Goal: Entertainment & Leisure: Consume media (video, audio)

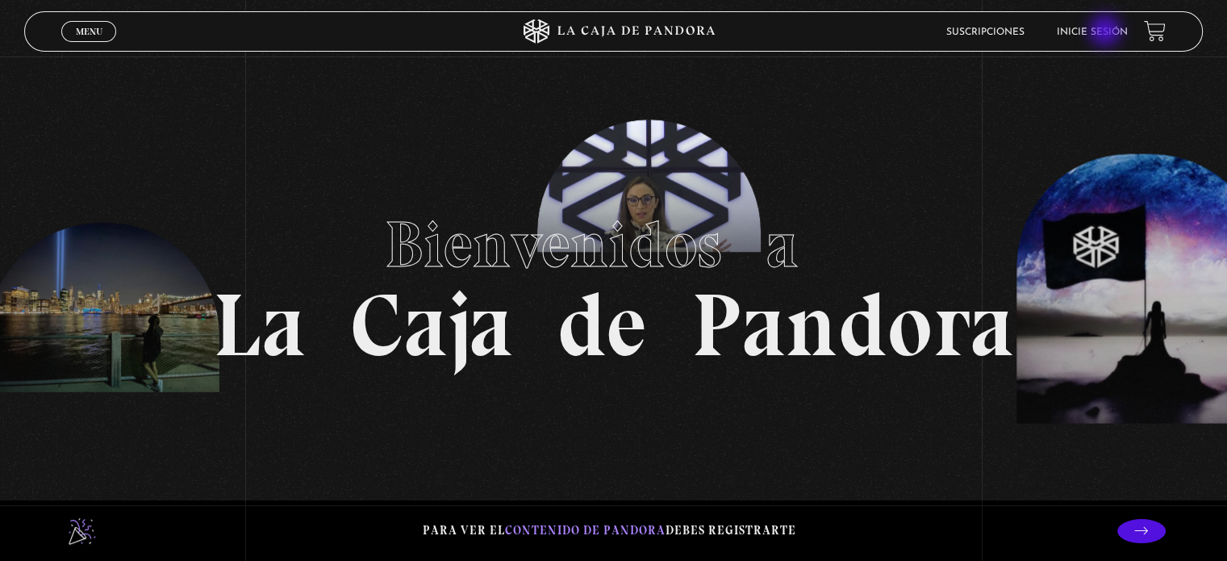
click at [1107, 32] on link "Inicie sesión" at bounding box center [1092, 32] width 71 height 10
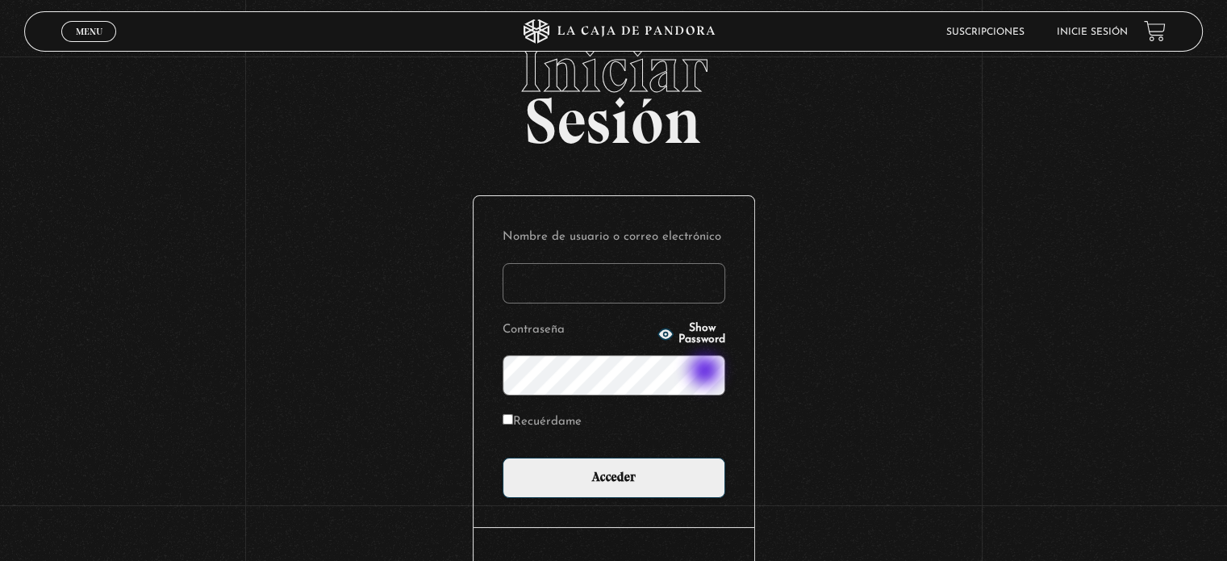
scroll to position [81, 0]
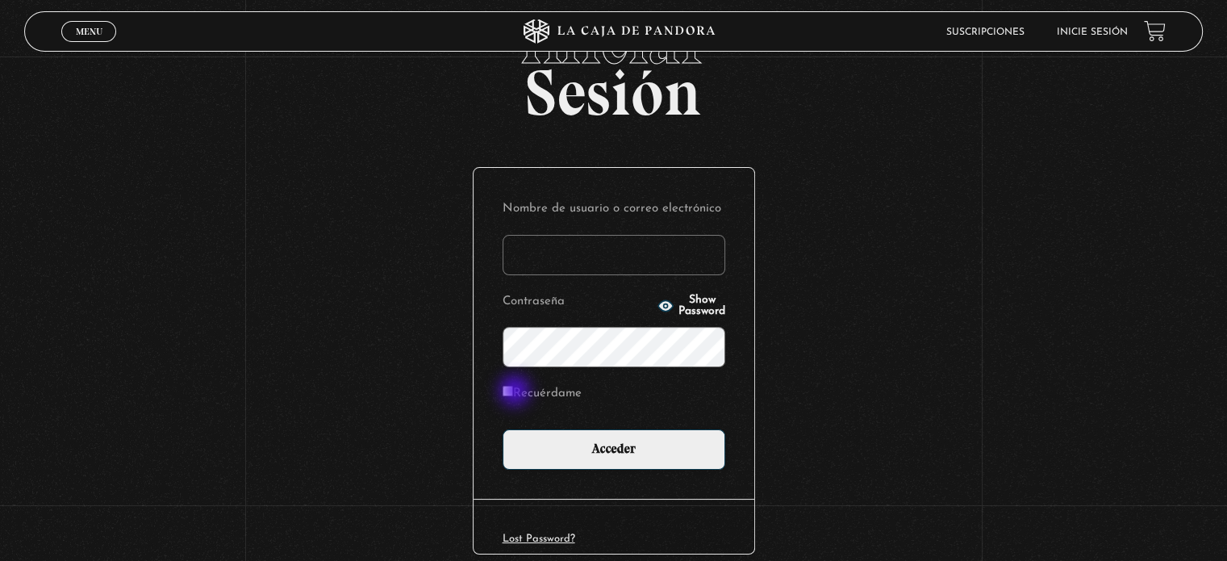
type input "[EMAIL_ADDRESS][DOMAIN_NAME]"
click at [513, 390] on input "Recuérdame" at bounding box center [508, 391] width 10 height 10
checkbox input "true"
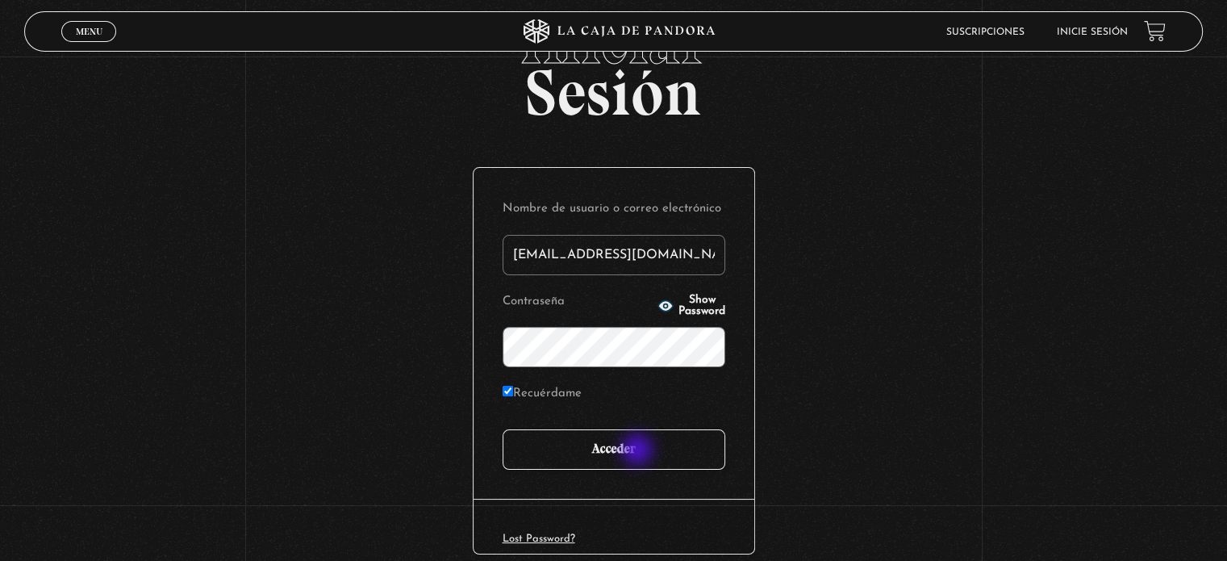
click at [639, 451] on input "Acceder" at bounding box center [614, 449] width 223 height 40
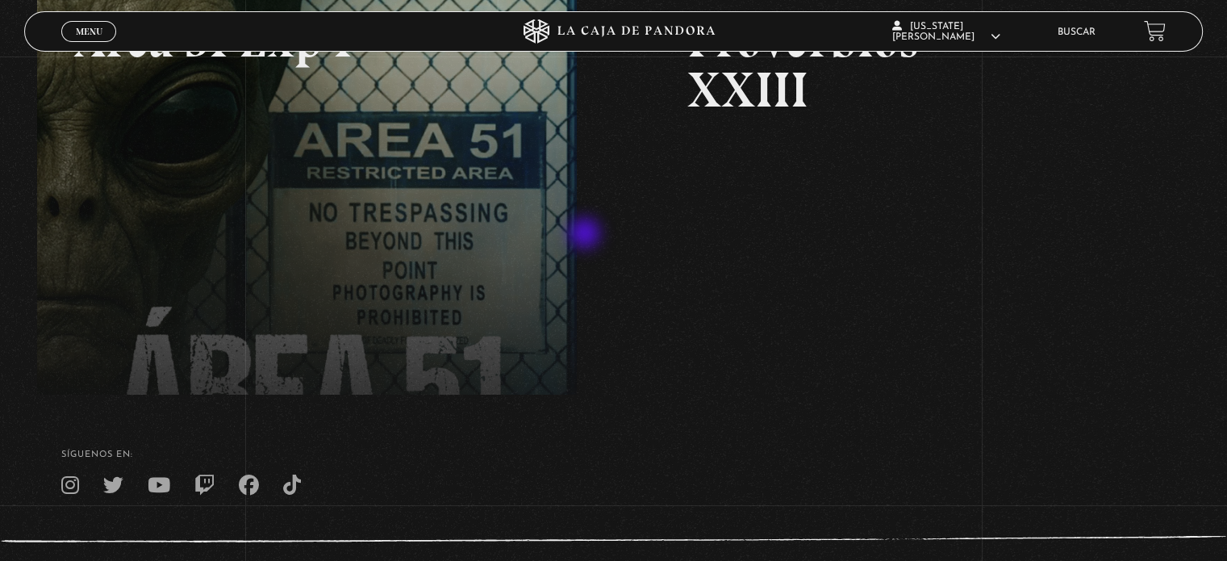
scroll to position [389, 0]
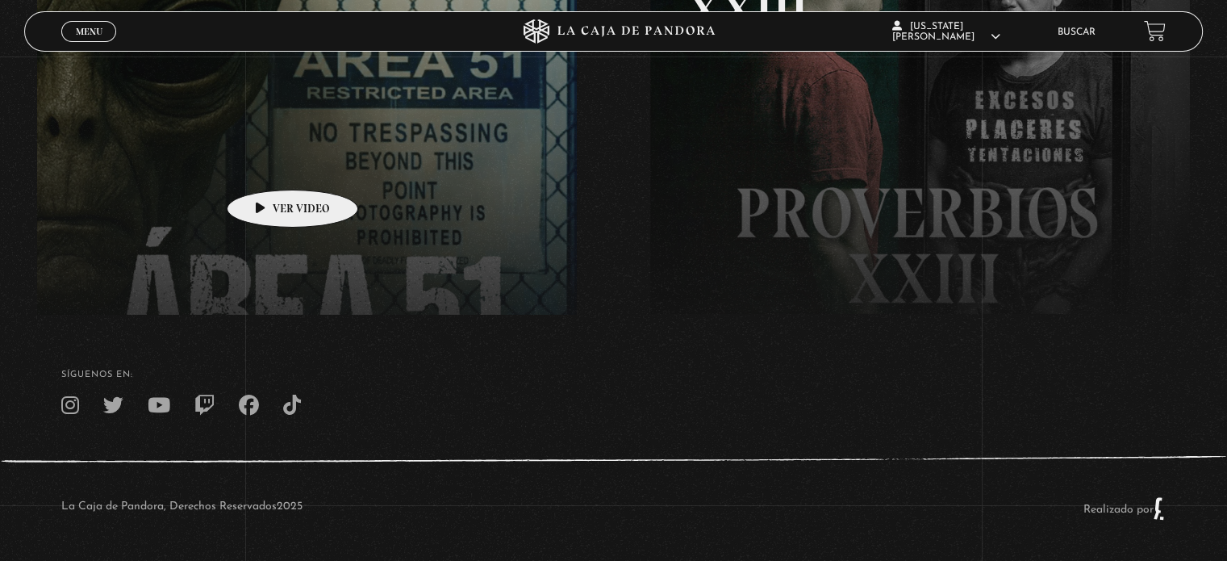
click at [267, 165] on link at bounding box center [650, 145] width 1227 height 561
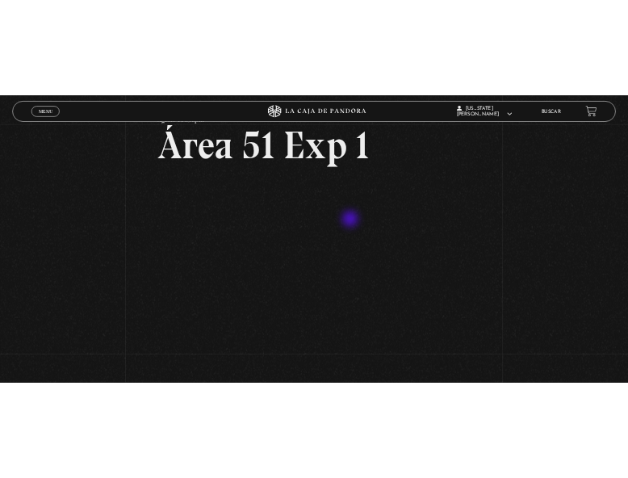
scroll to position [81, 0]
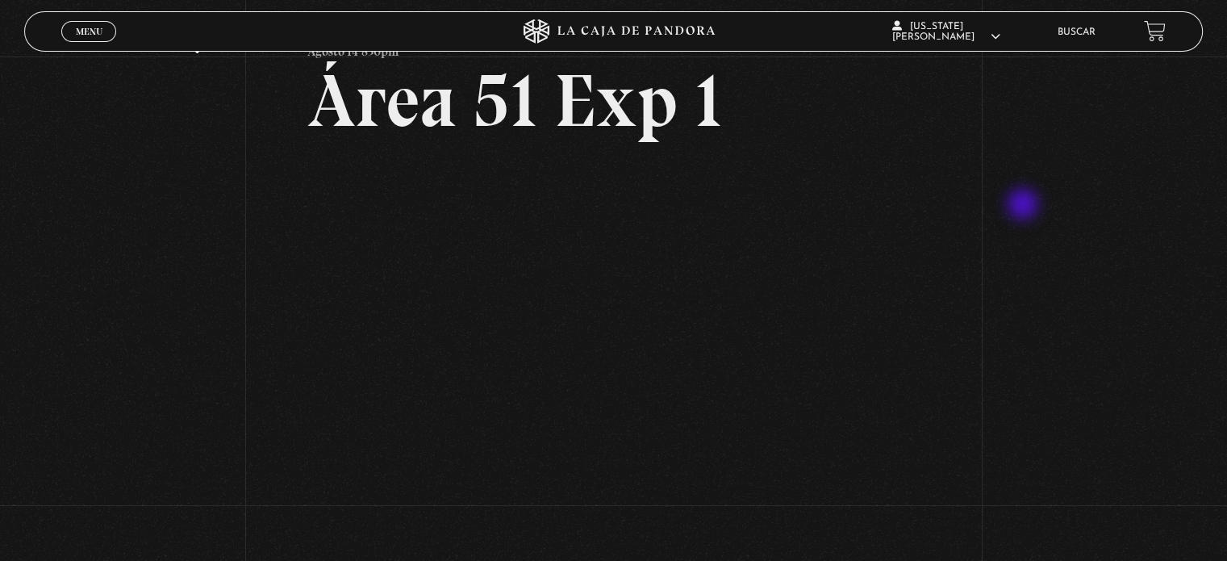
click at [1025, 205] on div "Volver Agosto 14 830pm Área 51 Exp 1" at bounding box center [613, 257] width 1227 height 563
click at [841, 114] on h2 "Área 51 Exp 1" at bounding box center [613, 101] width 613 height 74
click at [129, 303] on div "Volver Agosto 14 830pm Área 51 Exp 1" at bounding box center [613, 257] width 1227 height 563
drag, startPoint x: 1089, startPoint y: 0, endPoint x: 118, endPoint y: 212, distance: 994.6
click at [118, 212] on div "Volver Agosto 14 830pm Área 51 Exp 1" at bounding box center [613, 257] width 1227 height 563
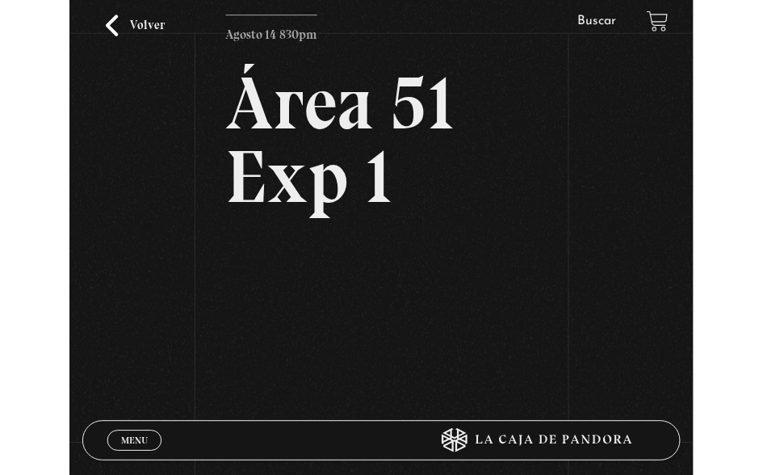
scroll to position [0, 0]
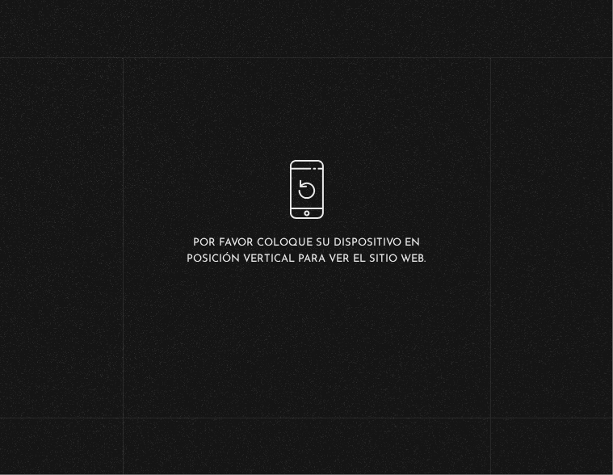
drag, startPoint x: 603, startPoint y: 468, endPoint x: 673, endPoint y: 509, distance: 81.4
click at [613, 427] on html "ingresar al sitio Ver Video Más Información Solicitar Por favor coloque su disp…" at bounding box center [306, 213] width 613 height 427
drag, startPoint x: 161, startPoint y: 267, endPoint x: 122, endPoint y: 296, distance: 49.1
click at [122, 296] on div "Por favor coloque su dispositivo en posición vertical para ver el sitio web." at bounding box center [306, 213] width 613 height 427
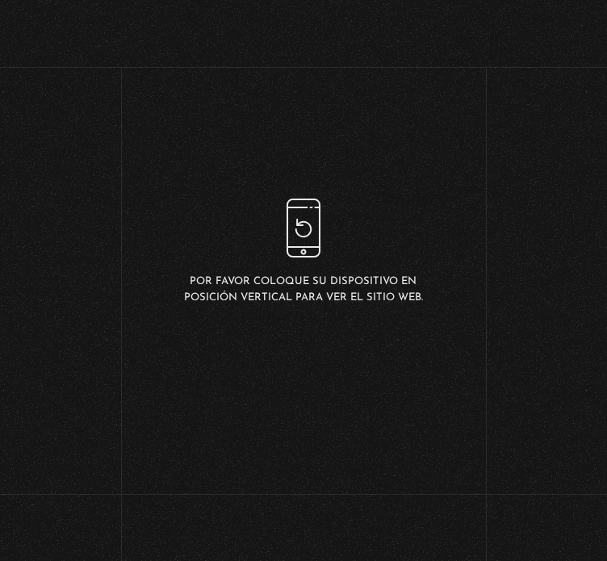
scroll to position [242, 0]
